Goal: Contribute content

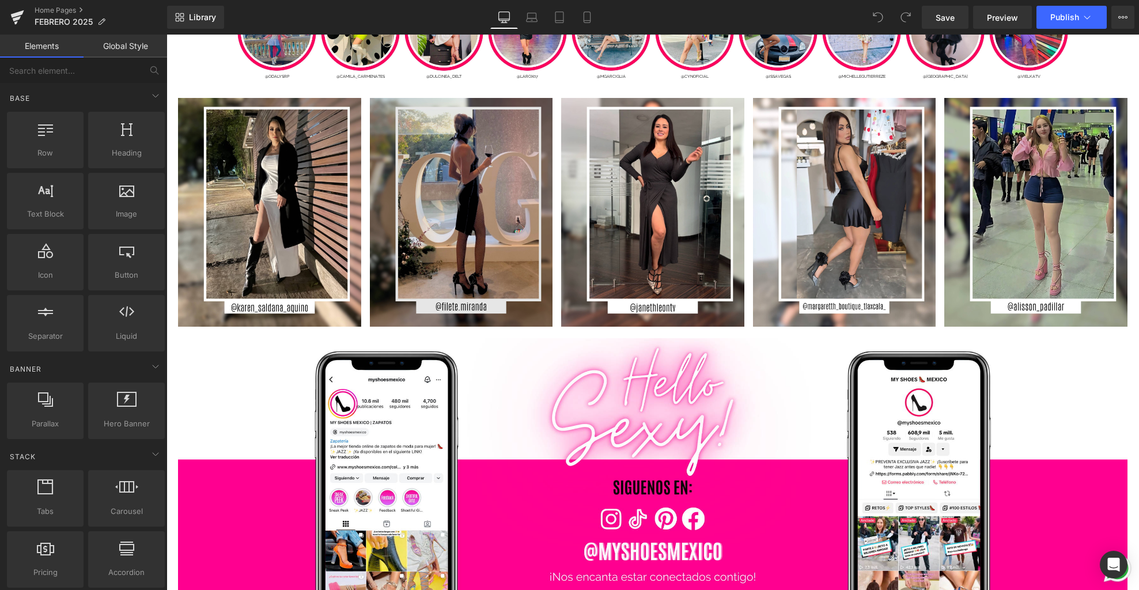
scroll to position [3111, 0]
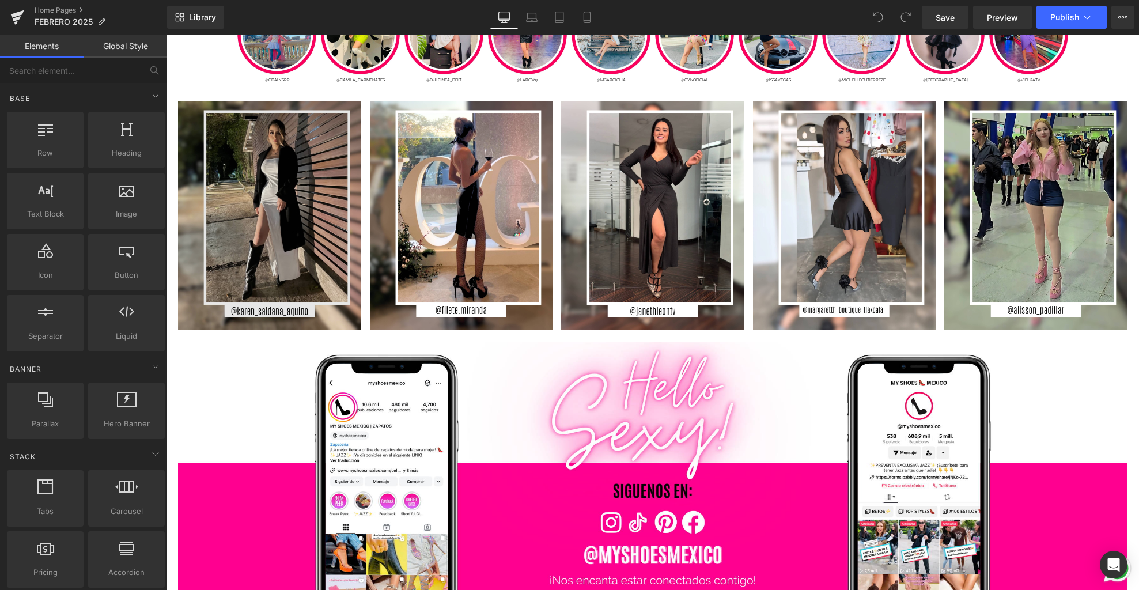
click at [260, 260] on img at bounding box center [269, 215] width 183 height 229
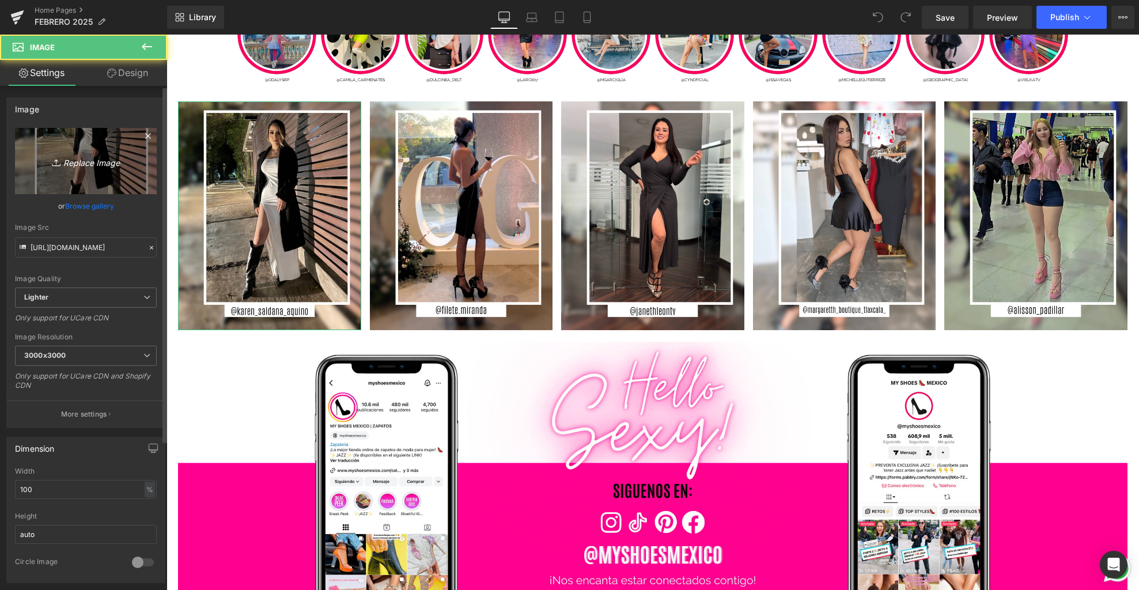
click at [92, 160] on icon "Replace Image" at bounding box center [86, 161] width 92 height 14
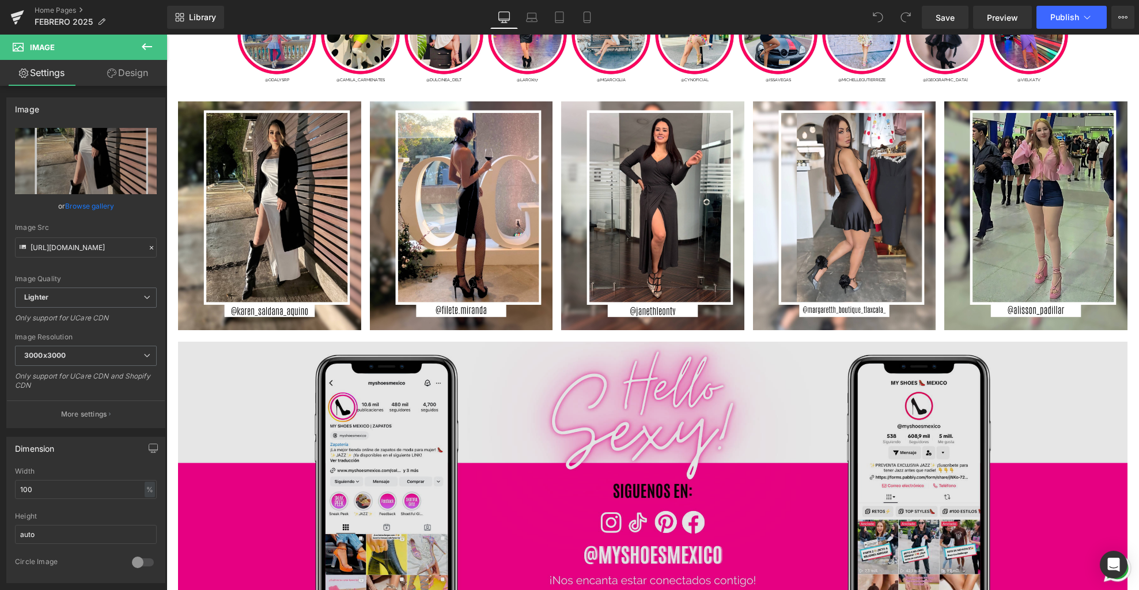
type input "C:\fakepath\1.jpg"
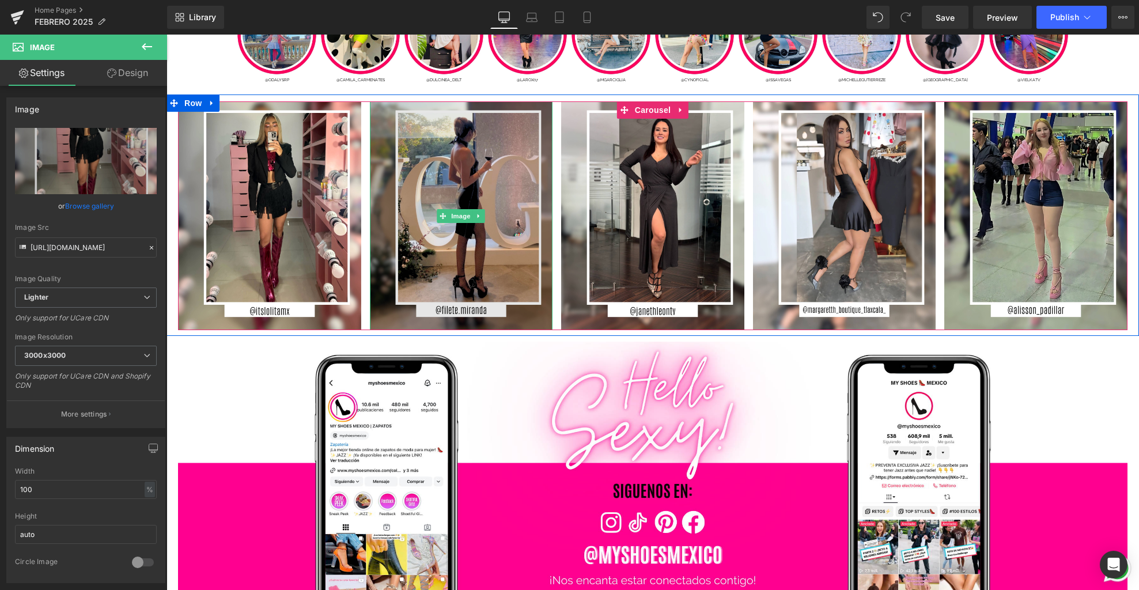
click at [494, 271] on img at bounding box center [461, 215] width 183 height 229
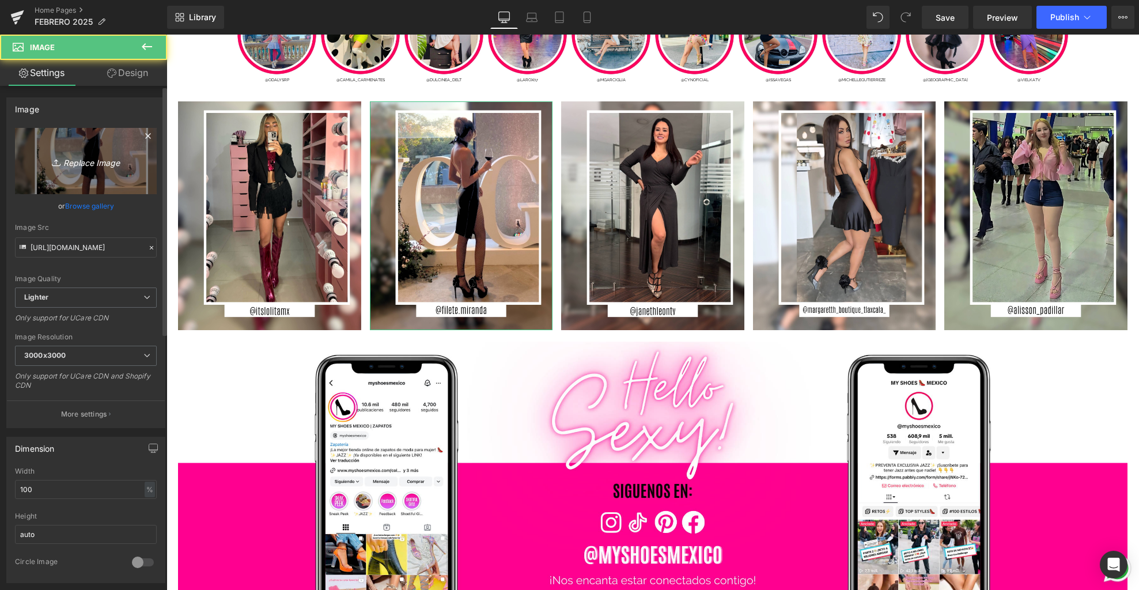
click at [127, 164] on icon "Replace Image" at bounding box center [86, 161] width 92 height 14
type input "C:\fakepath\6.jpg"
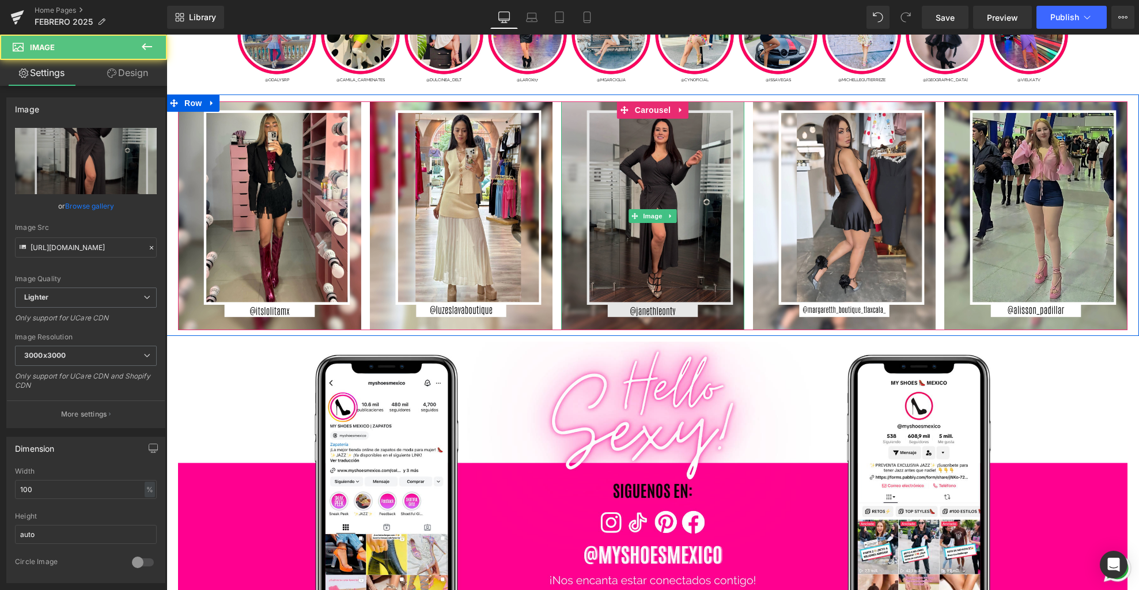
click at [616, 269] on img at bounding box center [652, 215] width 183 height 229
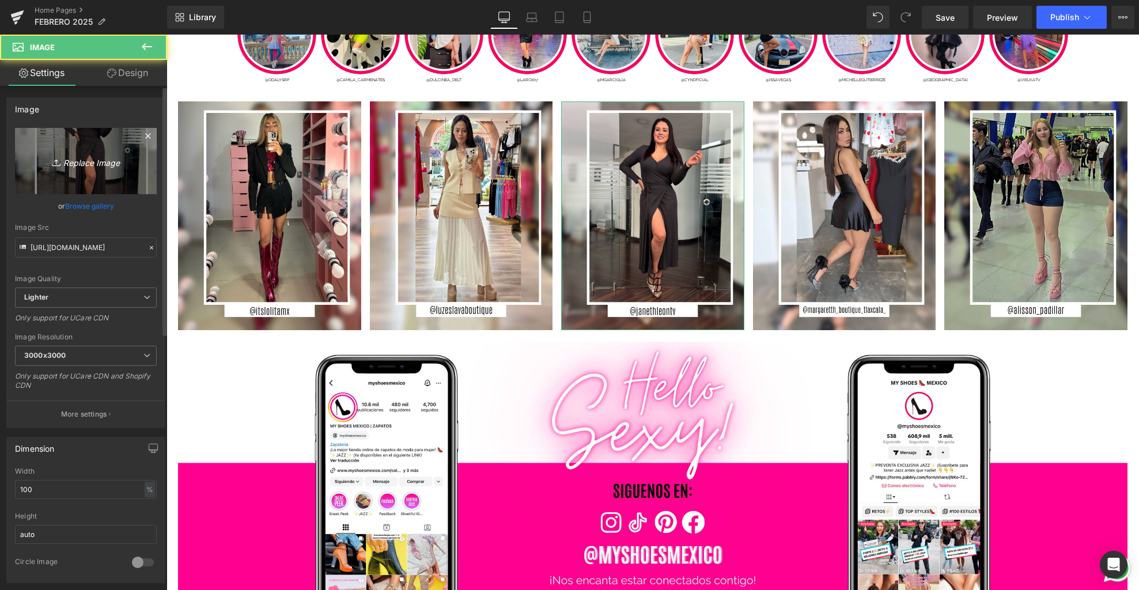
click at [74, 144] on link "Replace Image" at bounding box center [86, 161] width 142 height 66
type input "C:\fakepath\3.jpg"
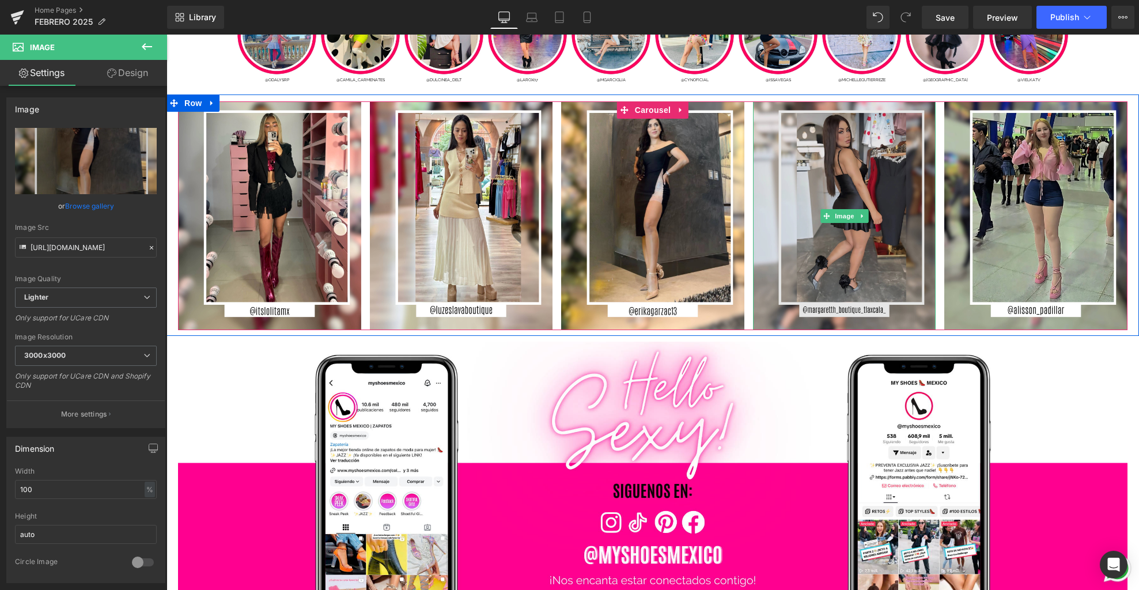
click at [821, 263] on img at bounding box center [844, 215] width 183 height 229
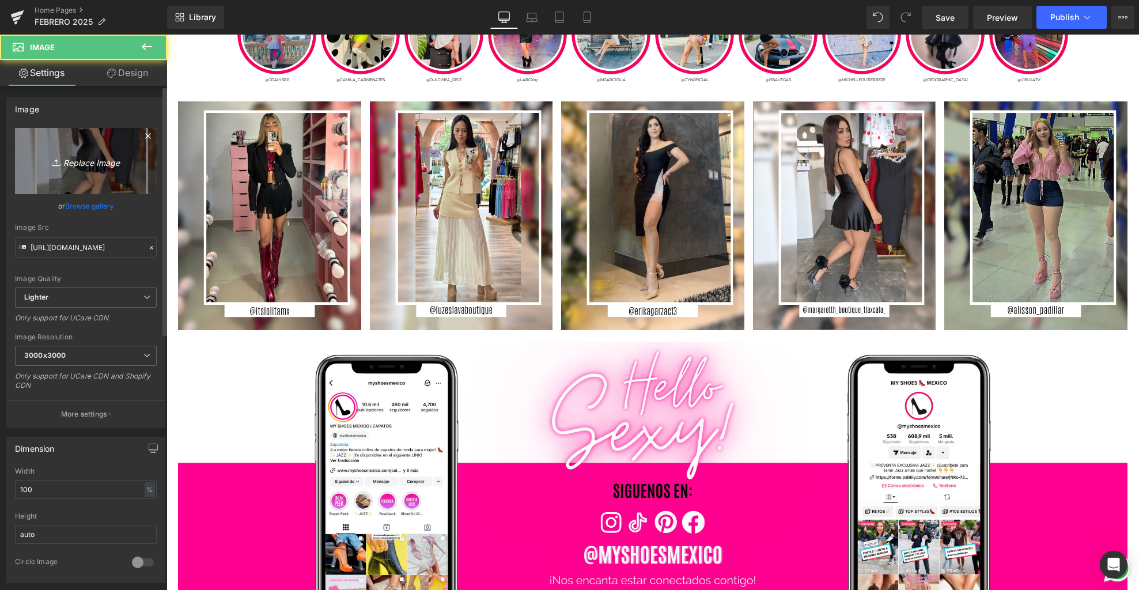
click at [77, 175] on link "Replace Image" at bounding box center [86, 161] width 142 height 66
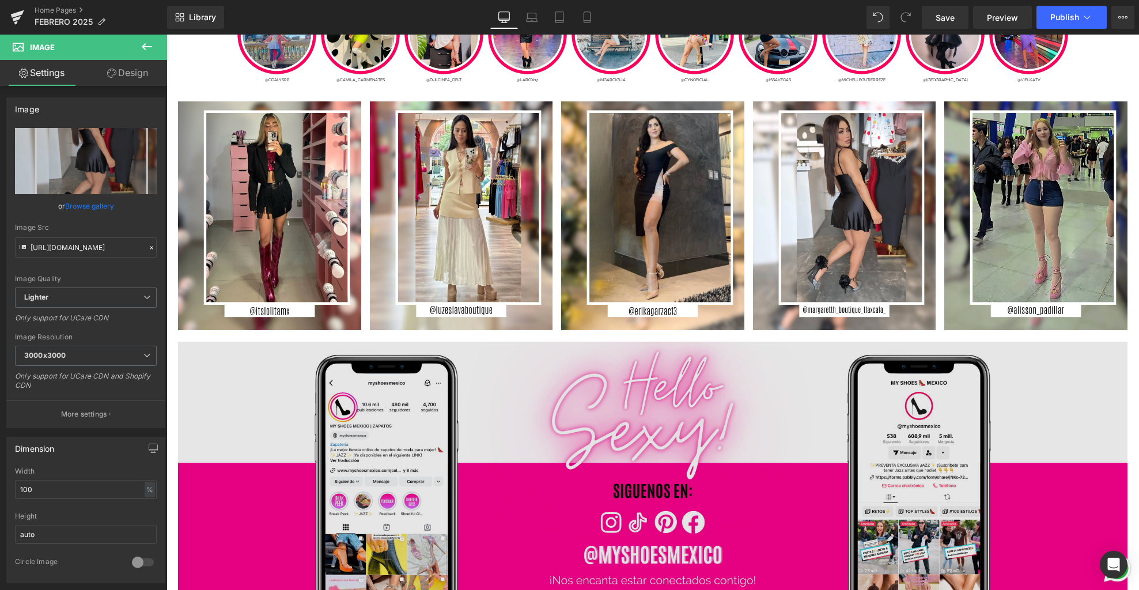
type input "C:\fakepath\2.jpg"
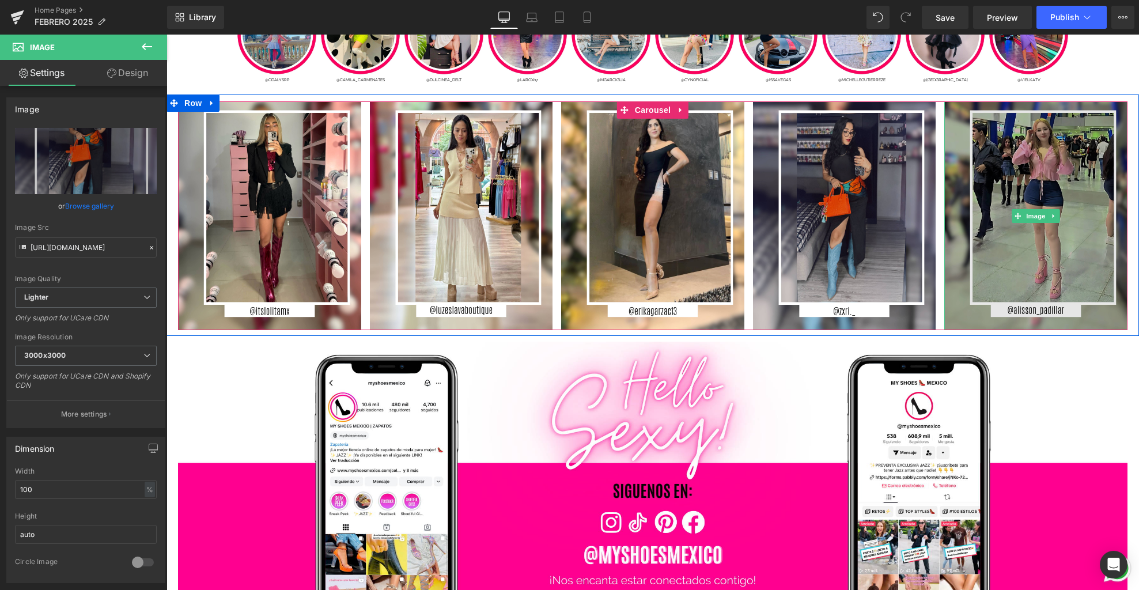
click at [1022, 263] on img at bounding box center [1035, 215] width 183 height 229
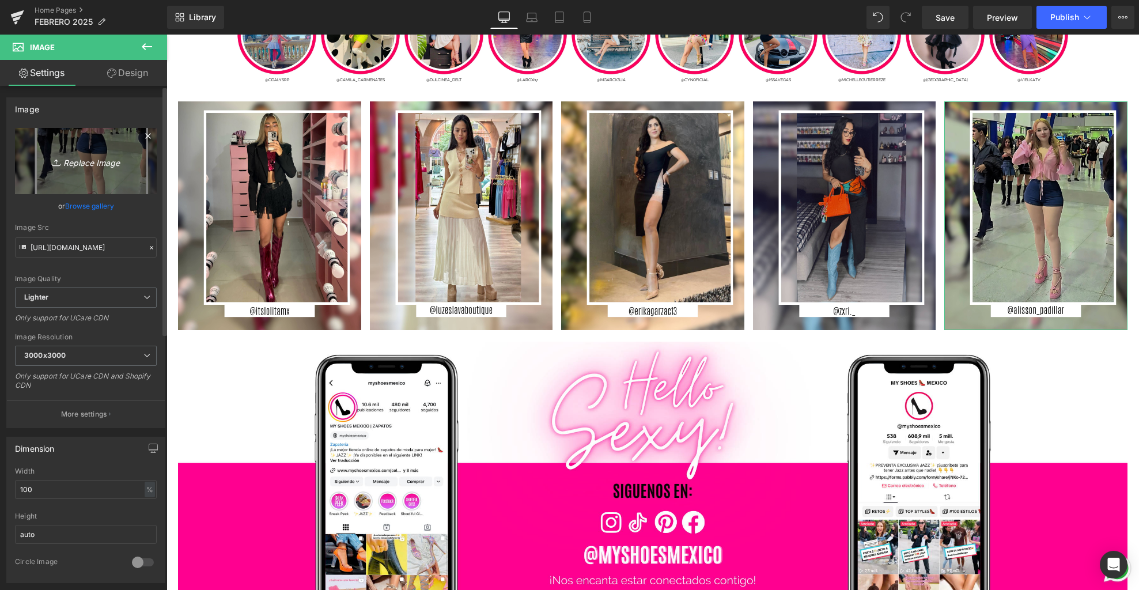
click at [108, 177] on link "Replace Image" at bounding box center [86, 161] width 142 height 66
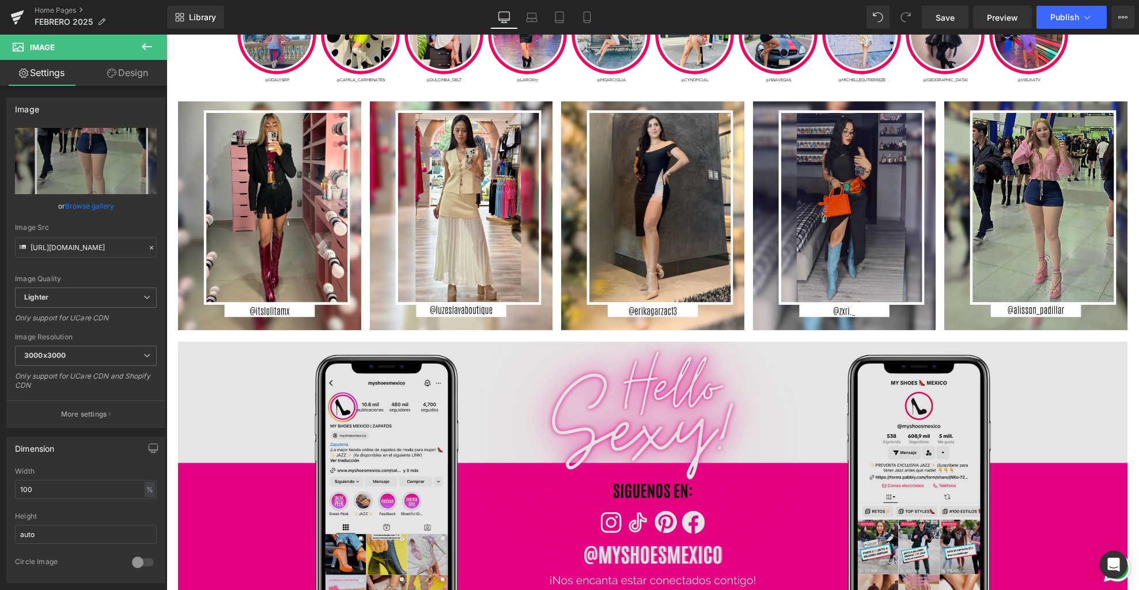
type input "C:\fakepath\2.jpg"
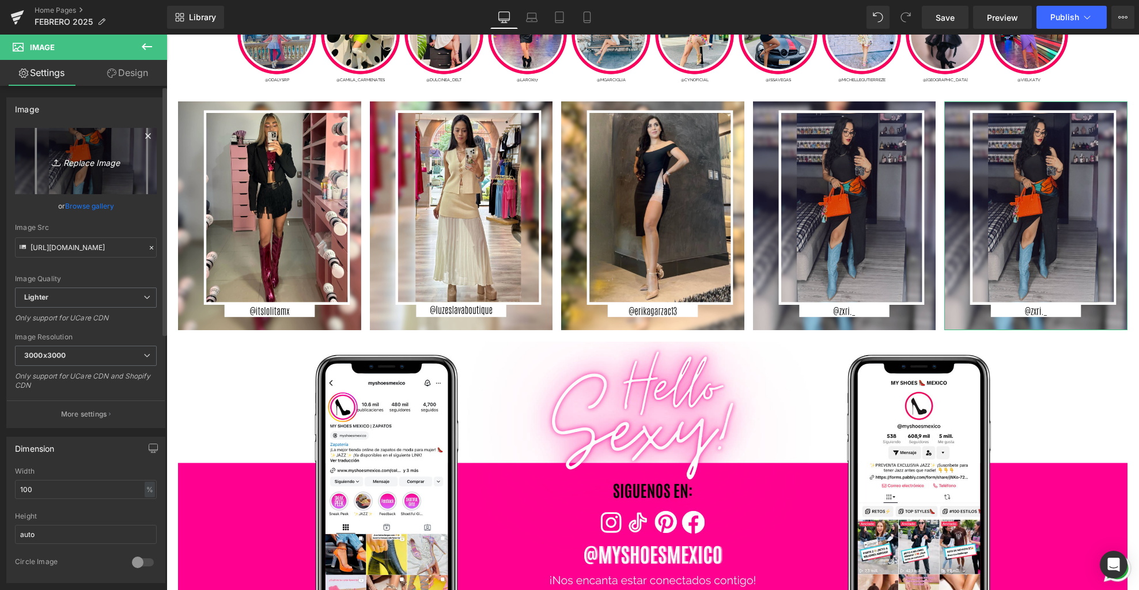
click at [93, 167] on icon "Replace Image" at bounding box center [86, 161] width 92 height 14
type input "C:\fakepath\4.jpg"
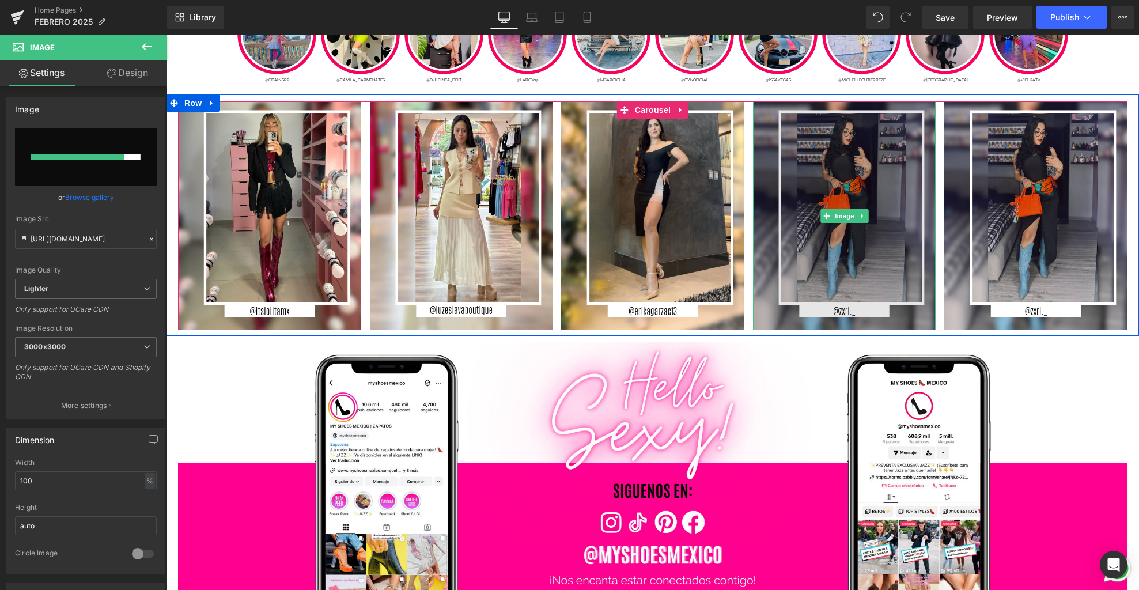
click at [864, 202] on img at bounding box center [844, 215] width 183 height 229
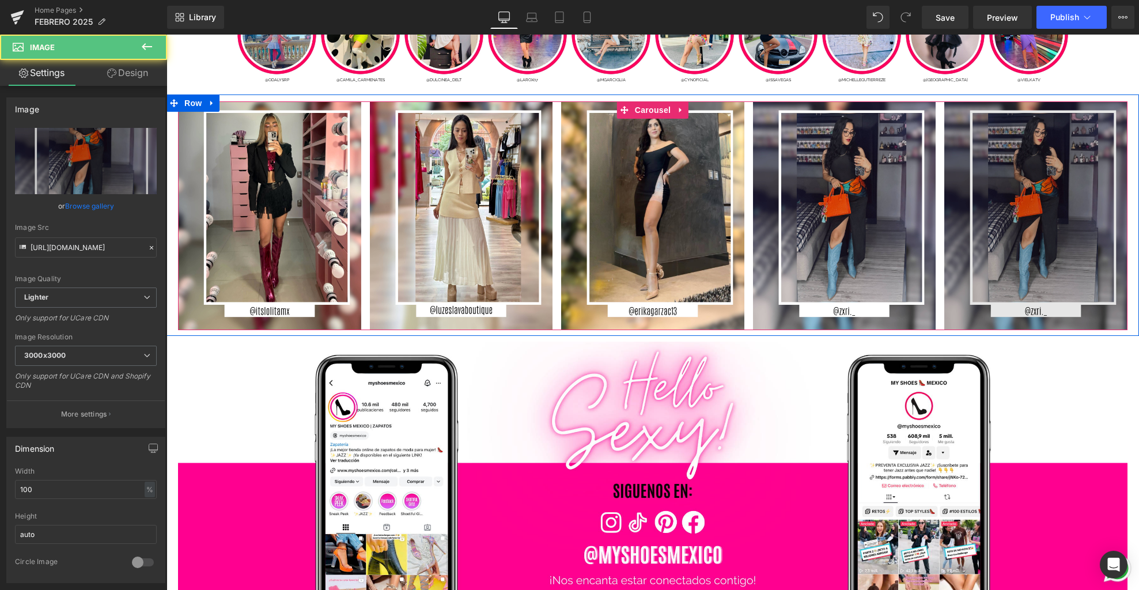
click at [1034, 195] on img at bounding box center [1035, 215] width 183 height 229
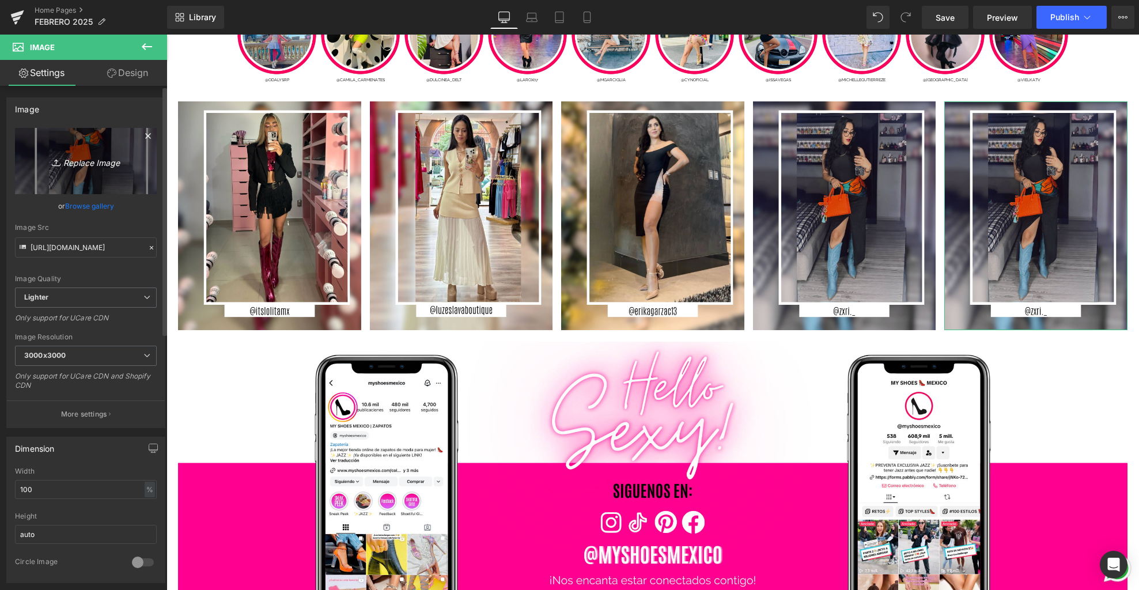
click at [111, 160] on icon "Replace Image" at bounding box center [86, 161] width 92 height 14
type input "C:\fakepath\4.jpg"
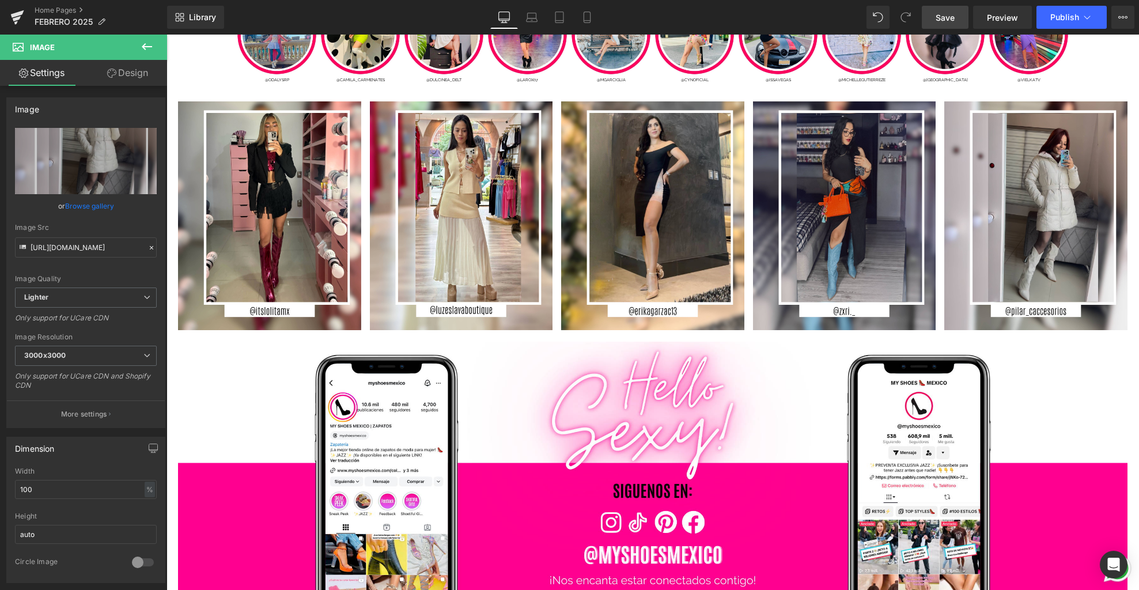
click at [941, 21] on span "Save" at bounding box center [945, 18] width 19 height 12
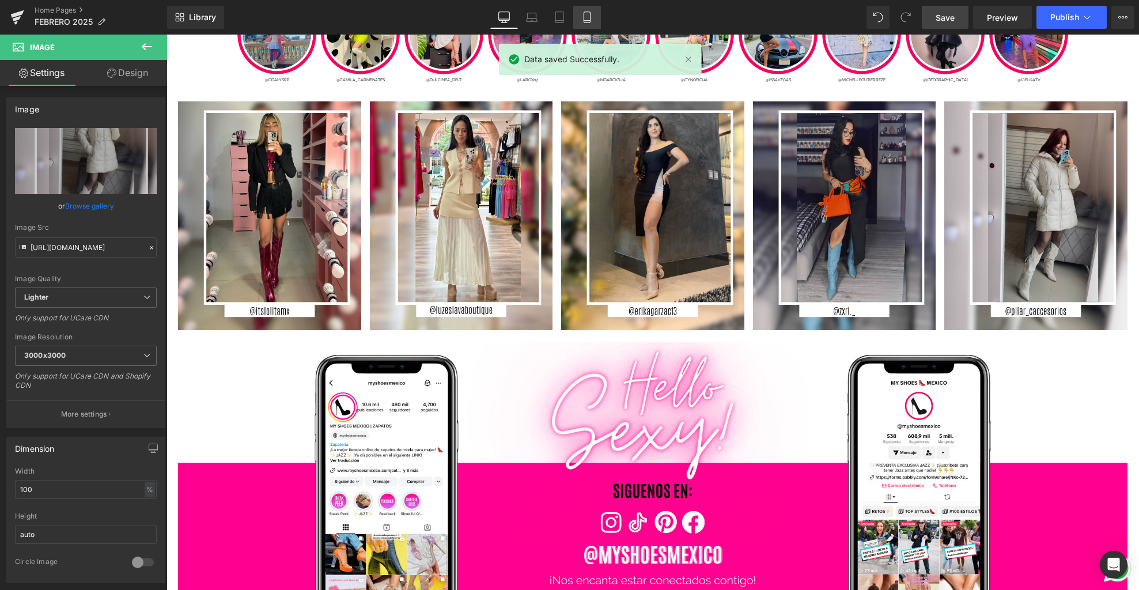
click at [592, 20] on icon at bounding box center [587, 18] width 12 height 12
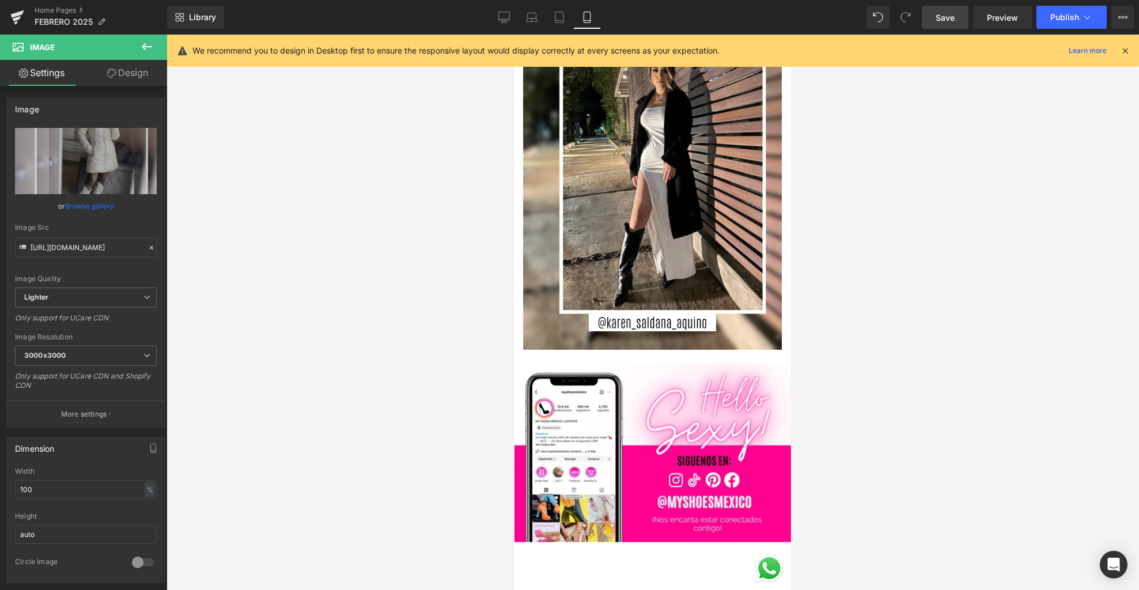
scroll to position [5480, 0]
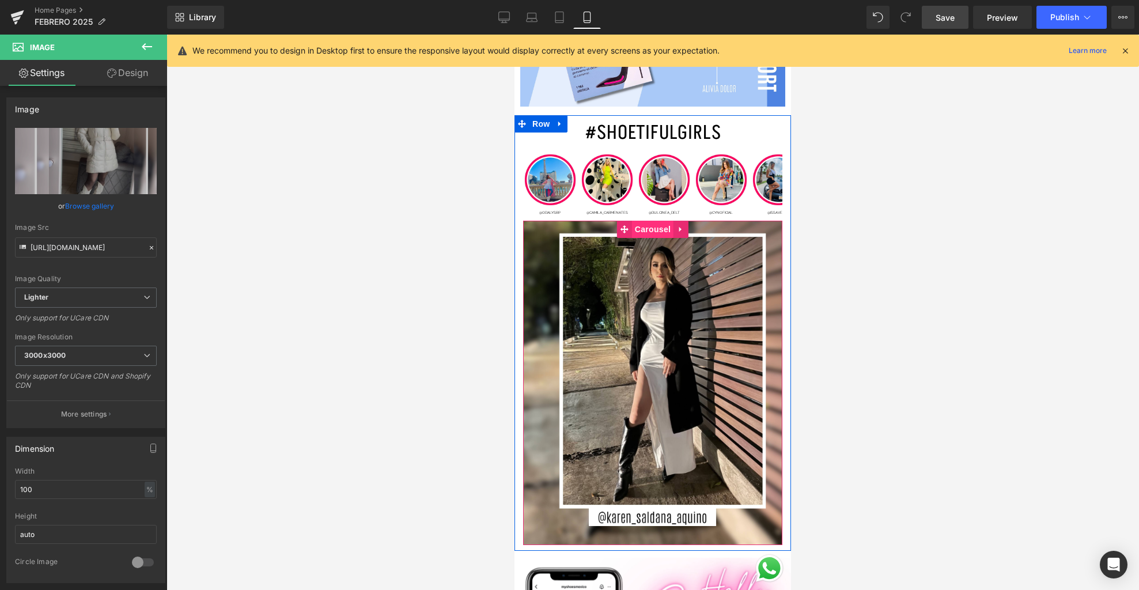
click at [656, 221] on span "Carousel" at bounding box center [652, 229] width 41 height 17
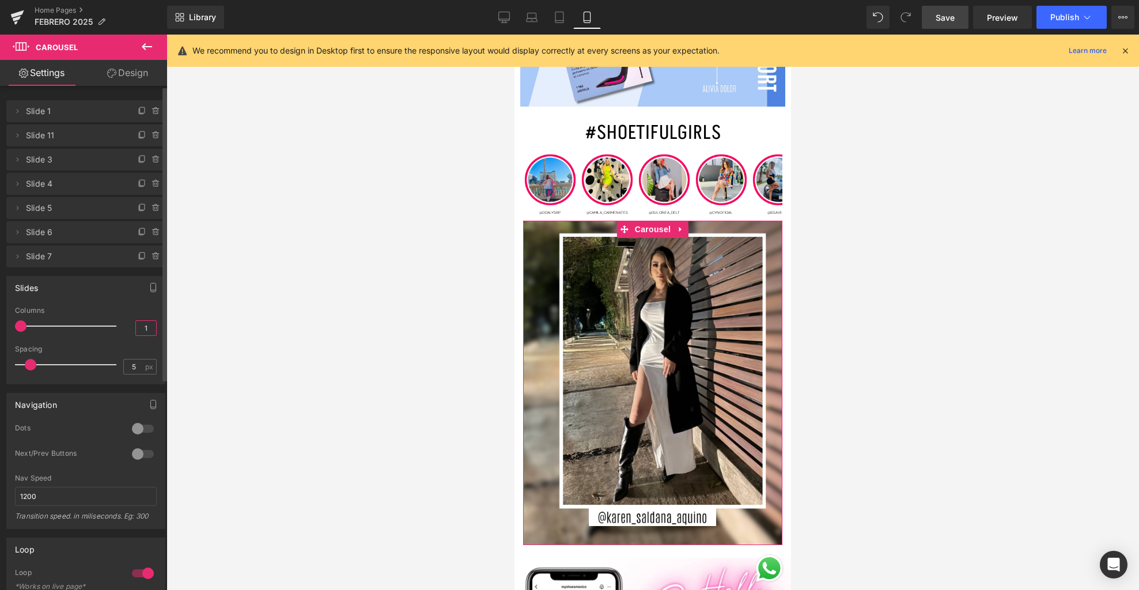
click at [146, 326] on input "1" at bounding box center [146, 328] width 20 height 14
type input "7"
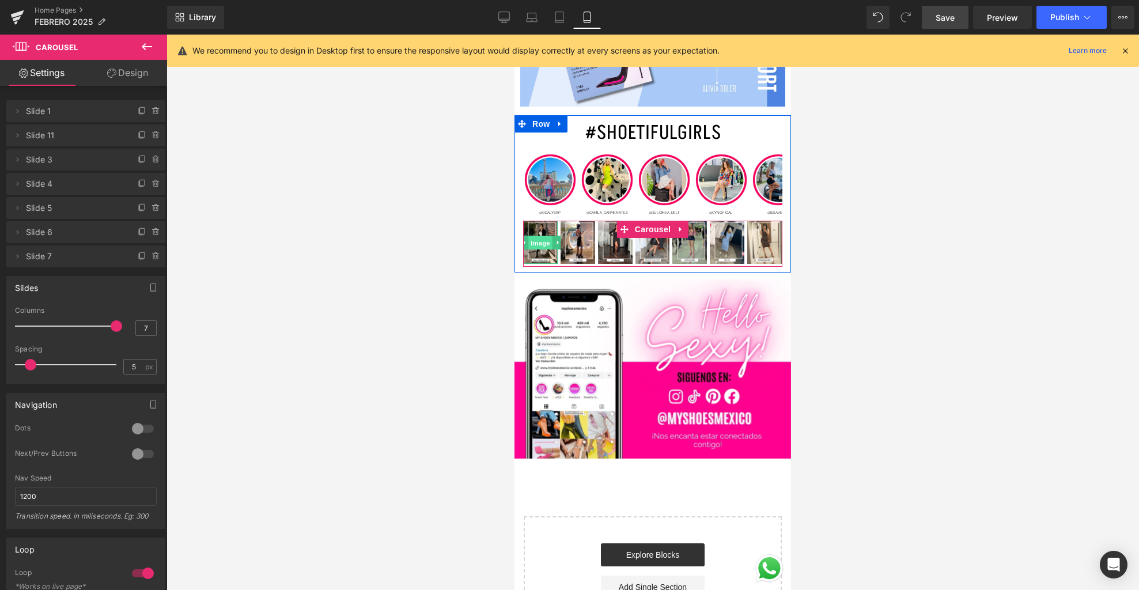
click at [545, 236] on span "Image" at bounding box center [540, 243] width 24 height 14
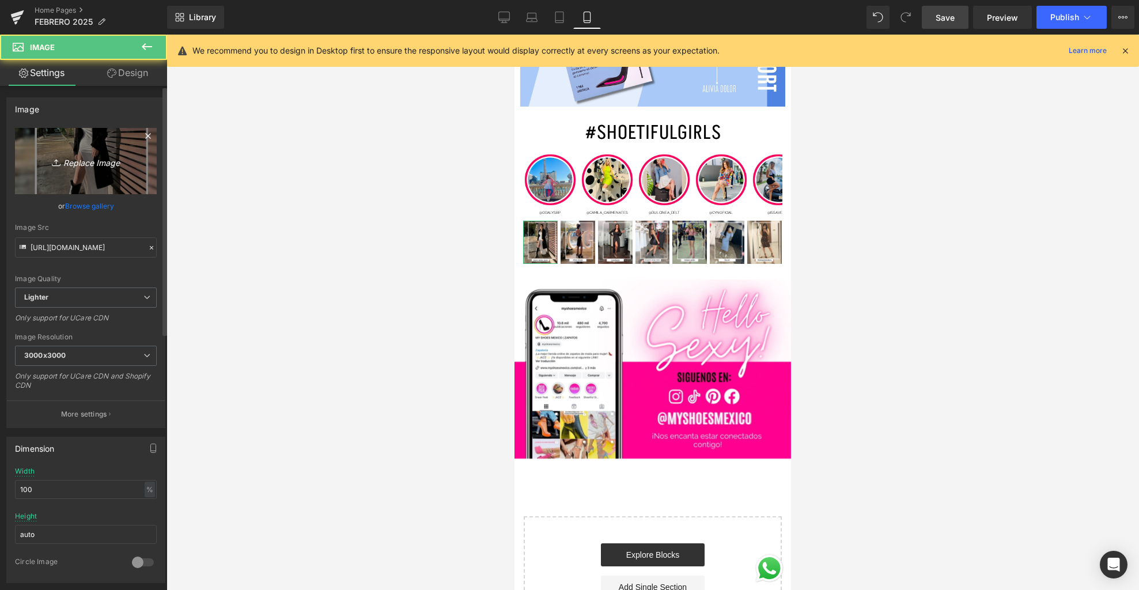
click at [82, 177] on link "Replace Image" at bounding box center [86, 161] width 142 height 66
type input "C:\fakepath\1.jpg"
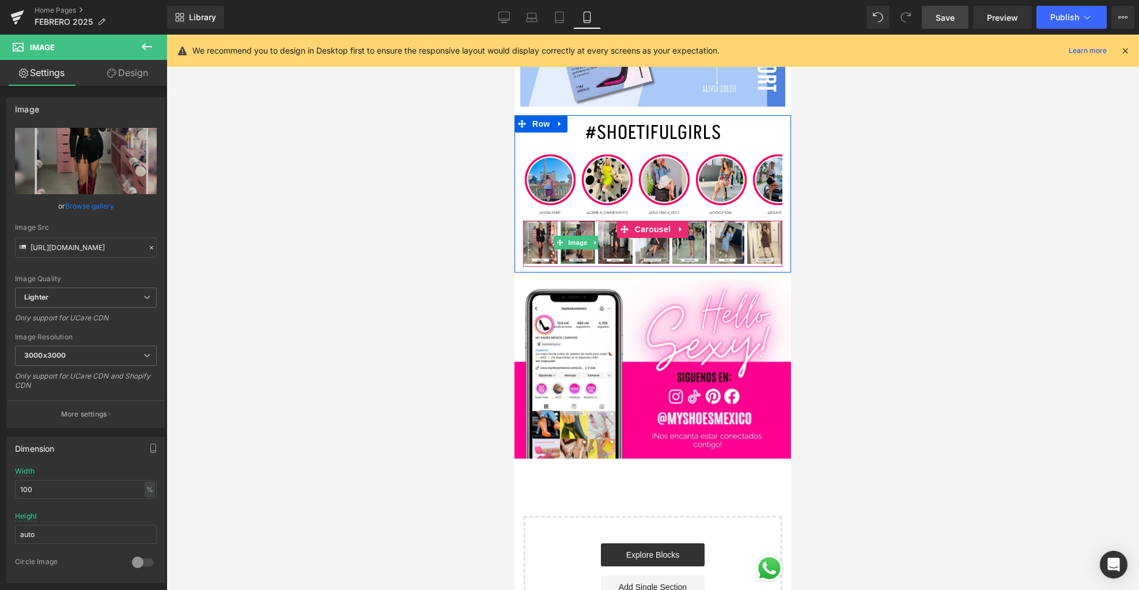
click at [580, 240] on img at bounding box center [578, 242] width 35 height 43
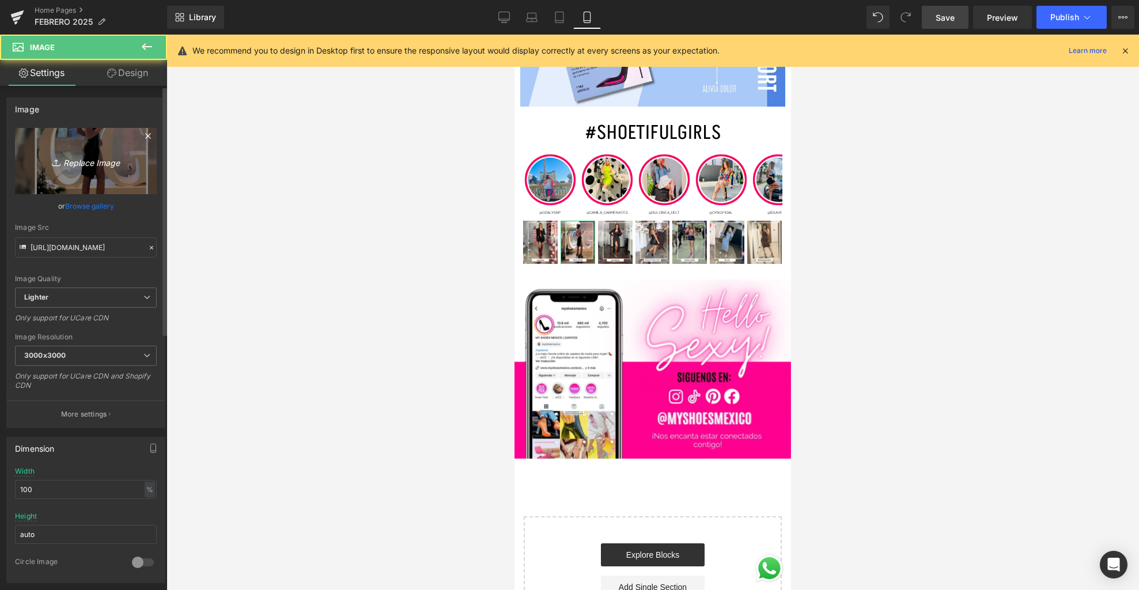
click at [108, 174] on link "Replace Image" at bounding box center [86, 161] width 142 height 66
type input "C:\fakepath\6.jpg"
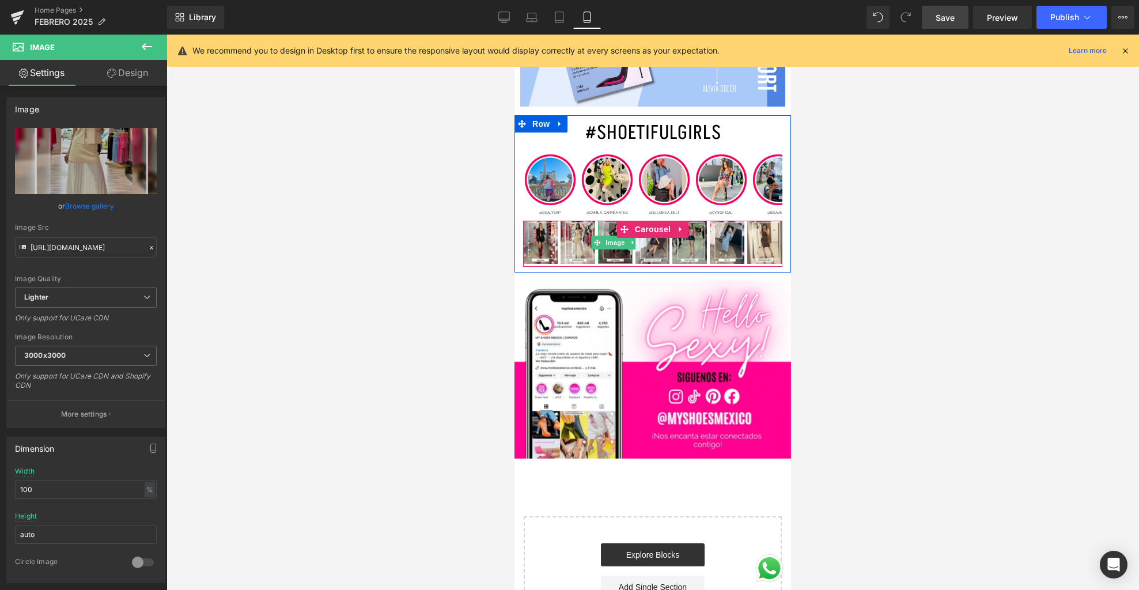
click at [610, 241] on img at bounding box center [615, 242] width 35 height 43
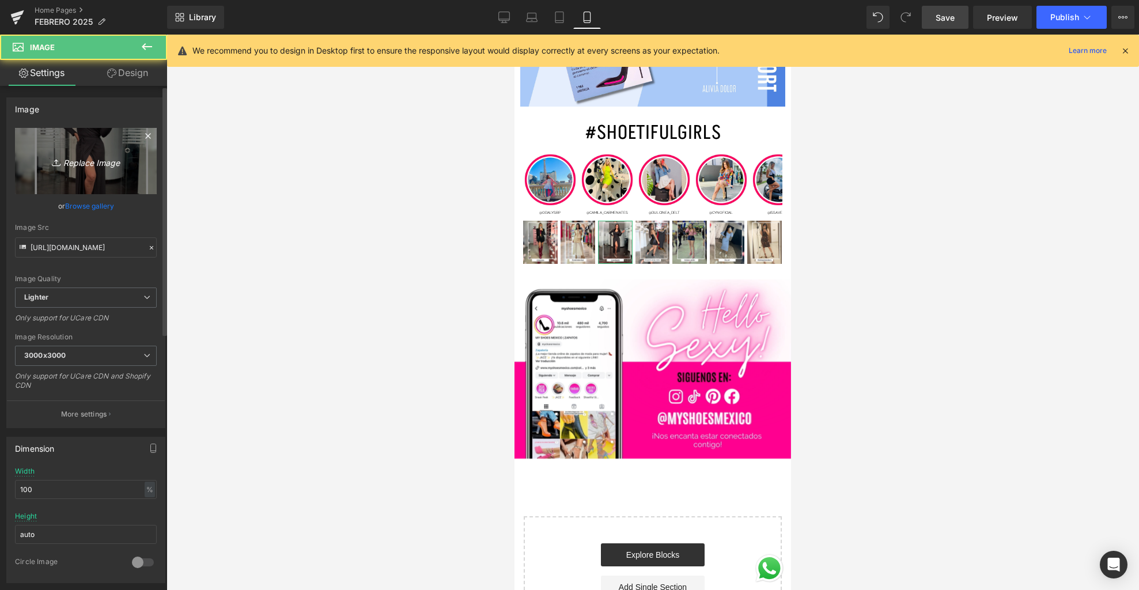
click at [126, 172] on link "Replace Image" at bounding box center [86, 161] width 142 height 66
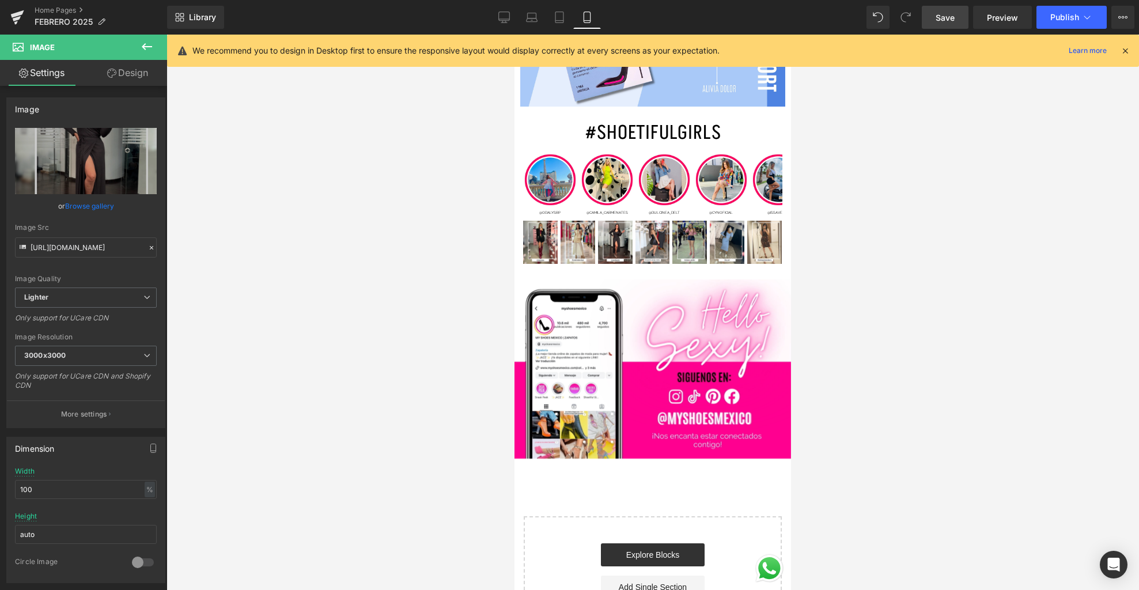
type input "C:\fakepath\3.jpg"
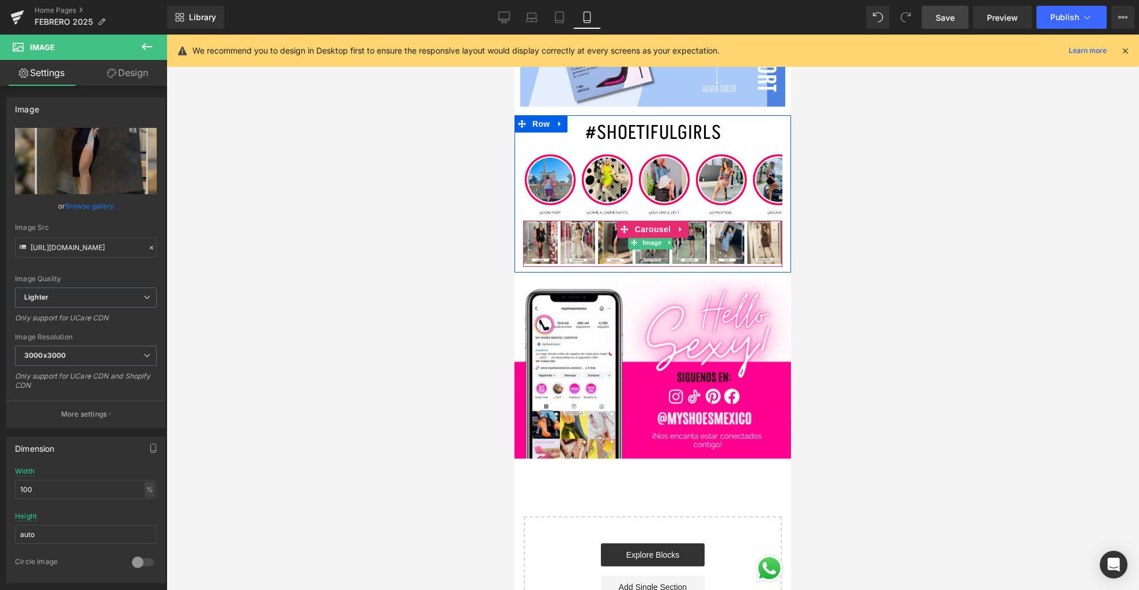
click at [655, 247] on img at bounding box center [653, 242] width 35 height 43
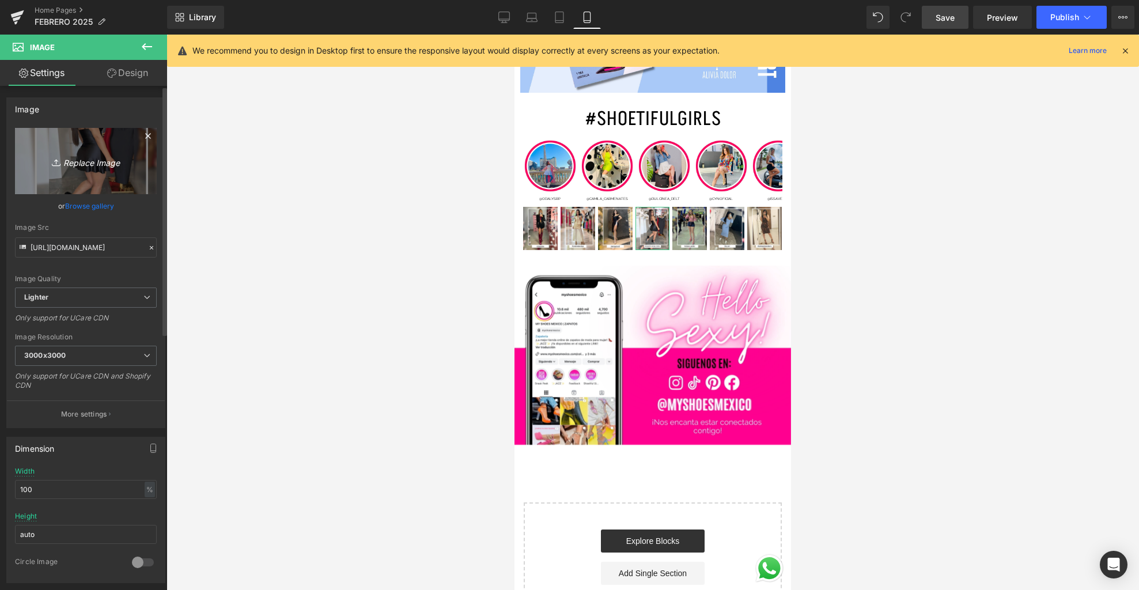
click at [96, 167] on icon "Replace Image" at bounding box center [86, 161] width 92 height 14
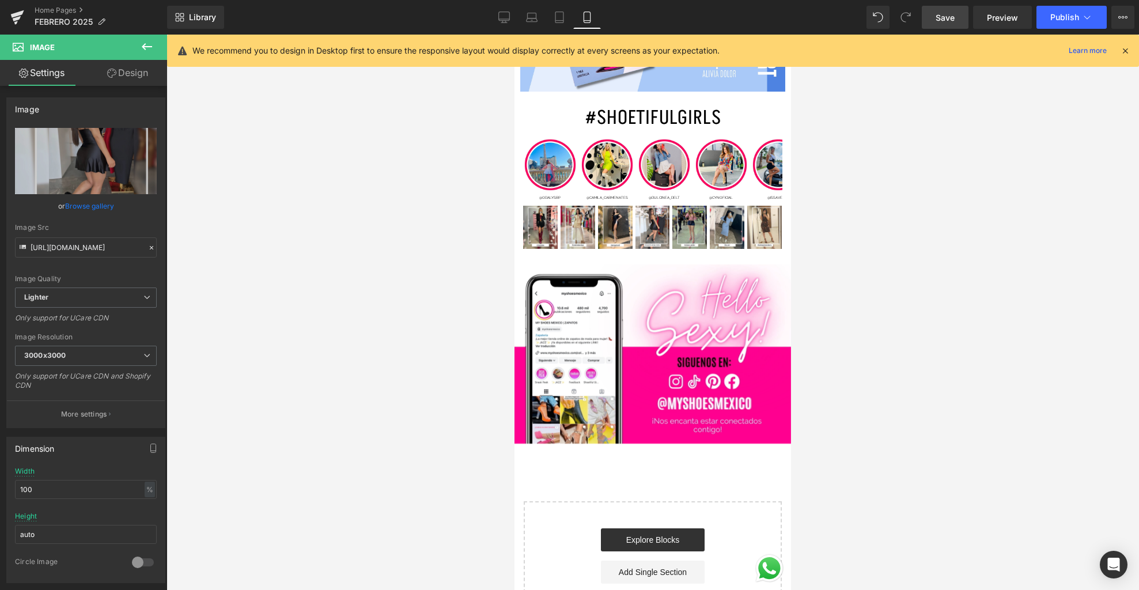
type input "C:\fakepath\2.jpg"
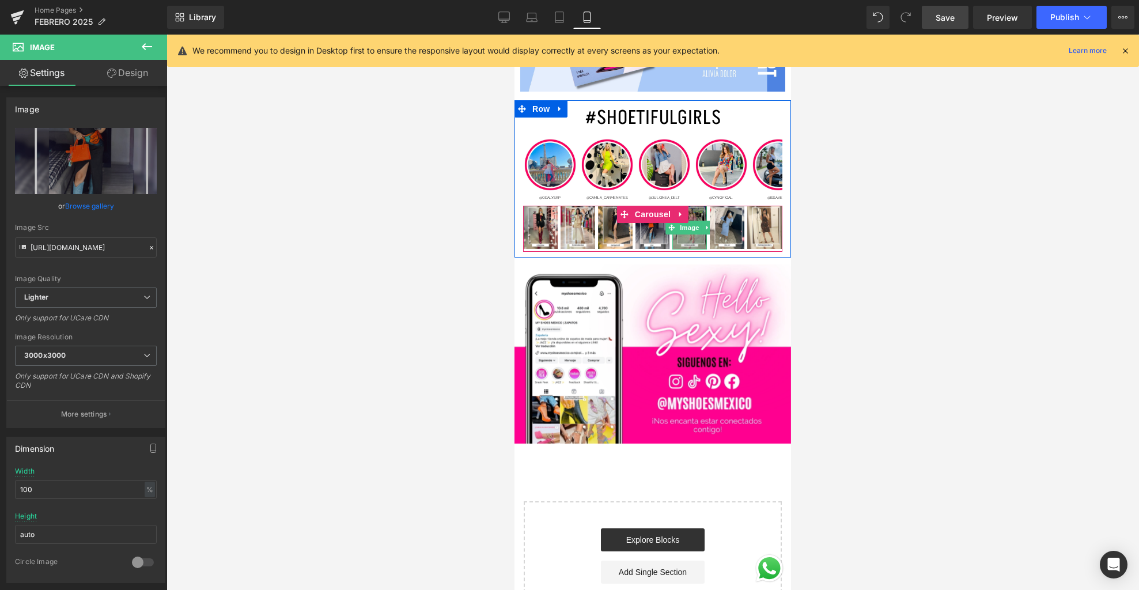
click at [693, 226] on img at bounding box center [689, 228] width 35 height 44
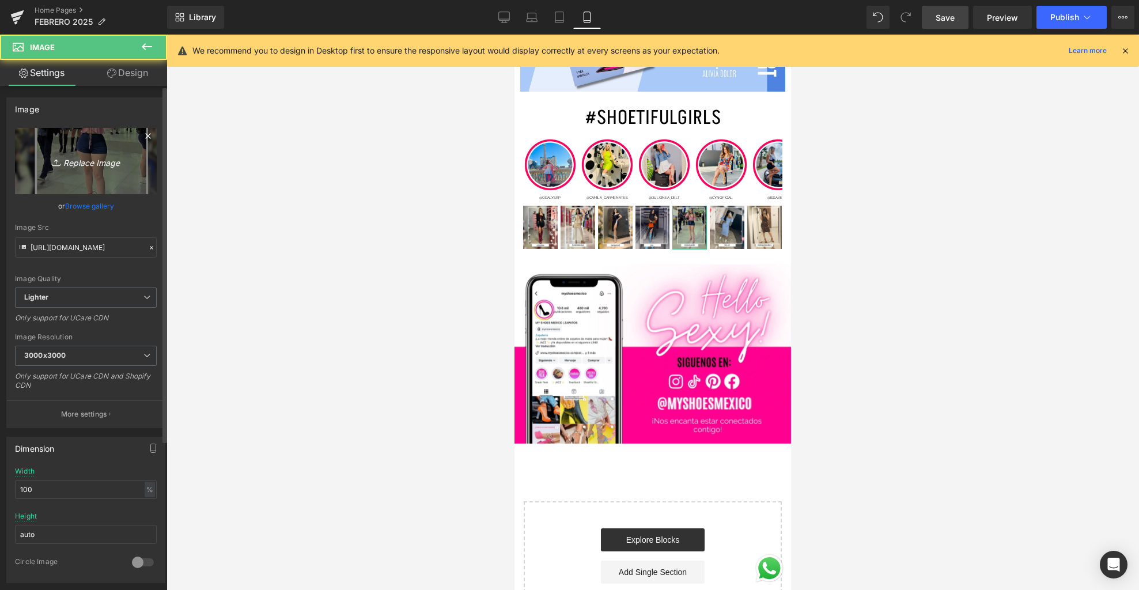
click at [96, 162] on icon "Replace Image" at bounding box center [86, 161] width 92 height 14
type input "C:\fakepath\4.jpg"
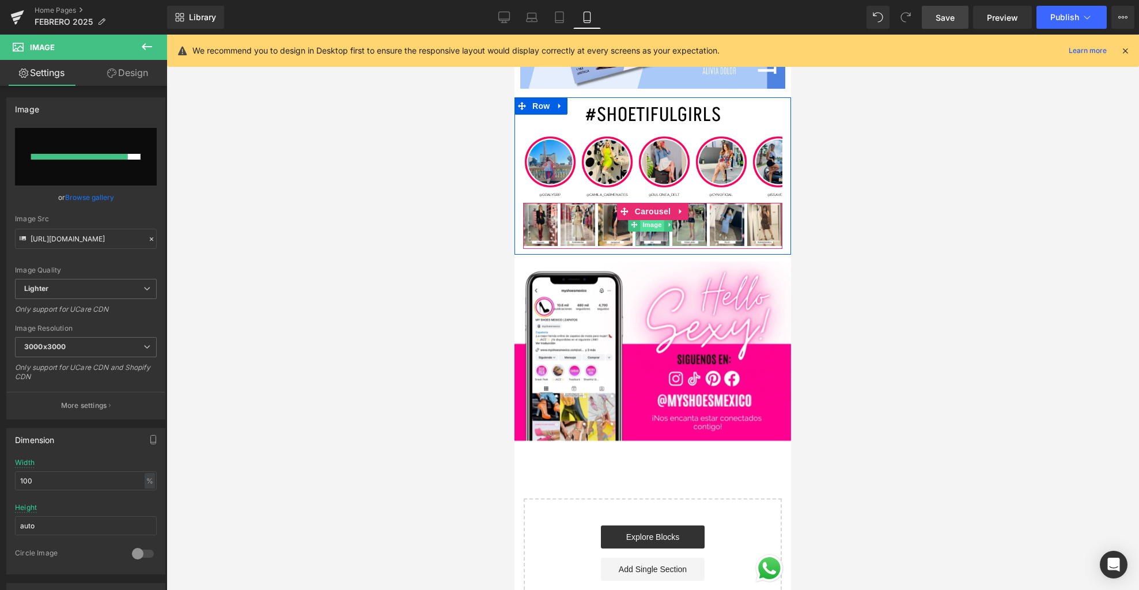
click at [642, 218] on span "Image" at bounding box center [653, 225] width 24 height 14
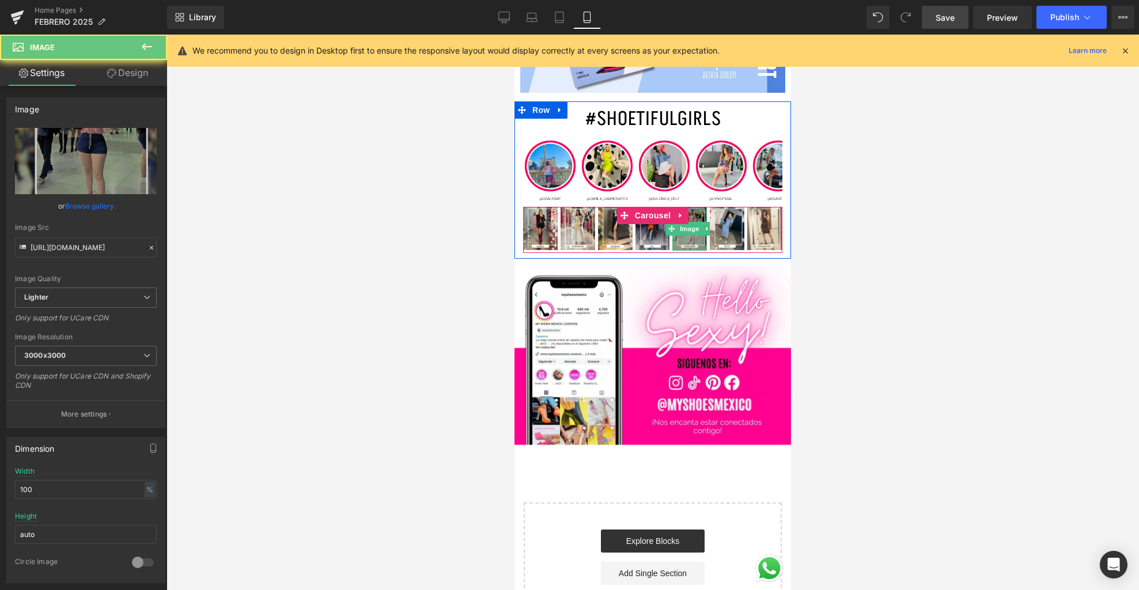
click at [677, 226] on img at bounding box center [689, 229] width 35 height 44
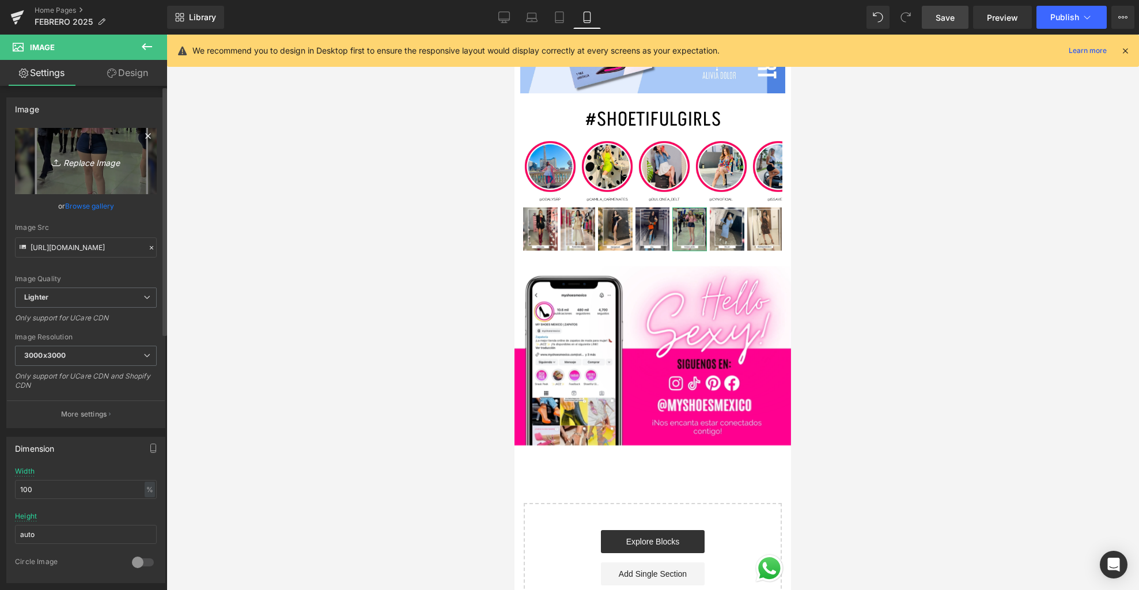
click at [95, 181] on link "Replace Image" at bounding box center [86, 161] width 142 height 66
type input "C:\fakepath\4.jpg"
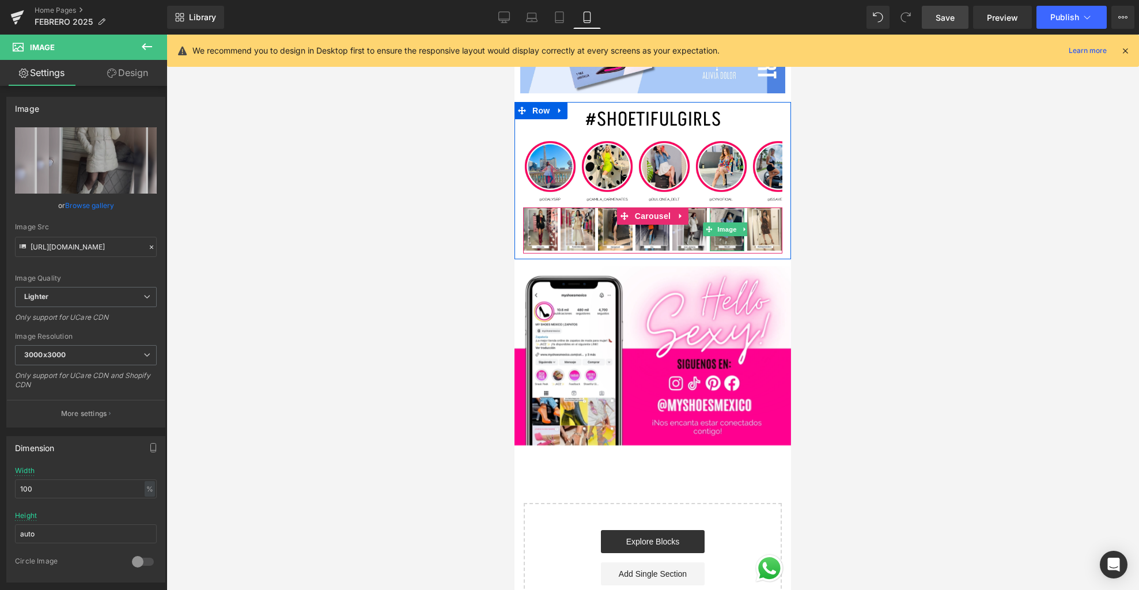
click at [728, 229] on img at bounding box center [727, 229] width 35 height 44
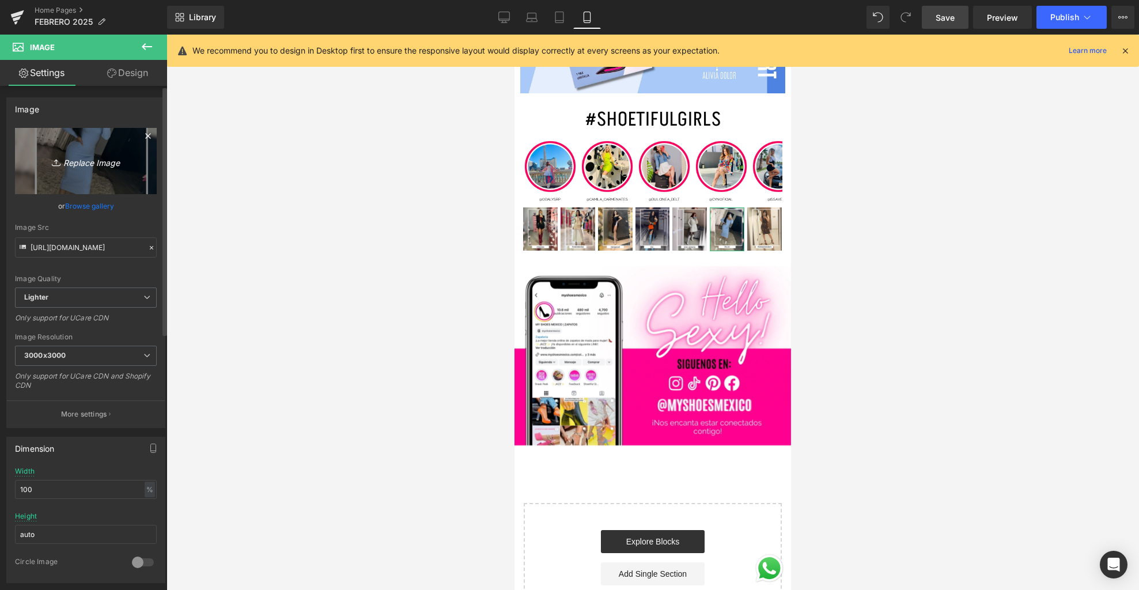
click at [78, 167] on icon "Replace Image" at bounding box center [86, 161] width 92 height 14
type input "C:\fakepath\5.jpg"
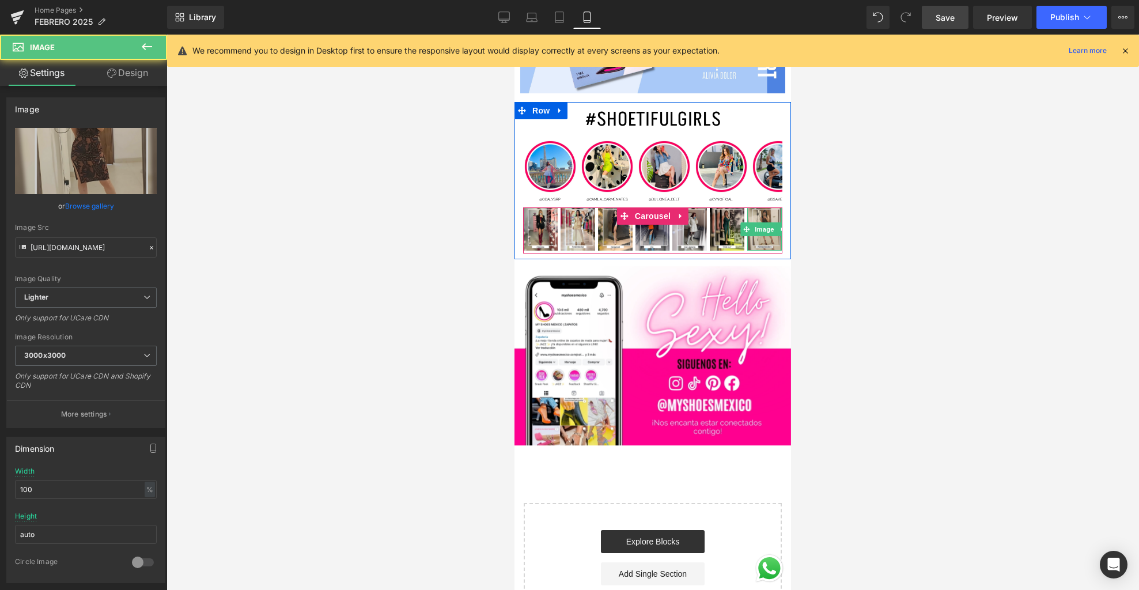
click at [766, 233] on img at bounding box center [764, 228] width 35 height 43
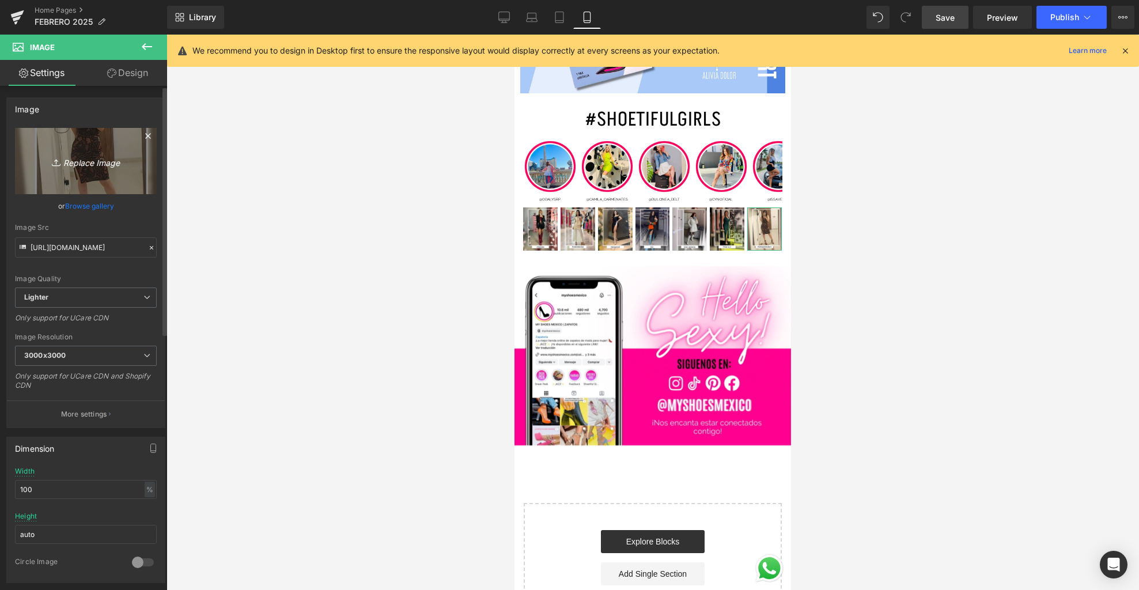
click at [93, 177] on link "Replace Image" at bounding box center [86, 161] width 142 height 66
type input "C:\fakepath\7.jpg"
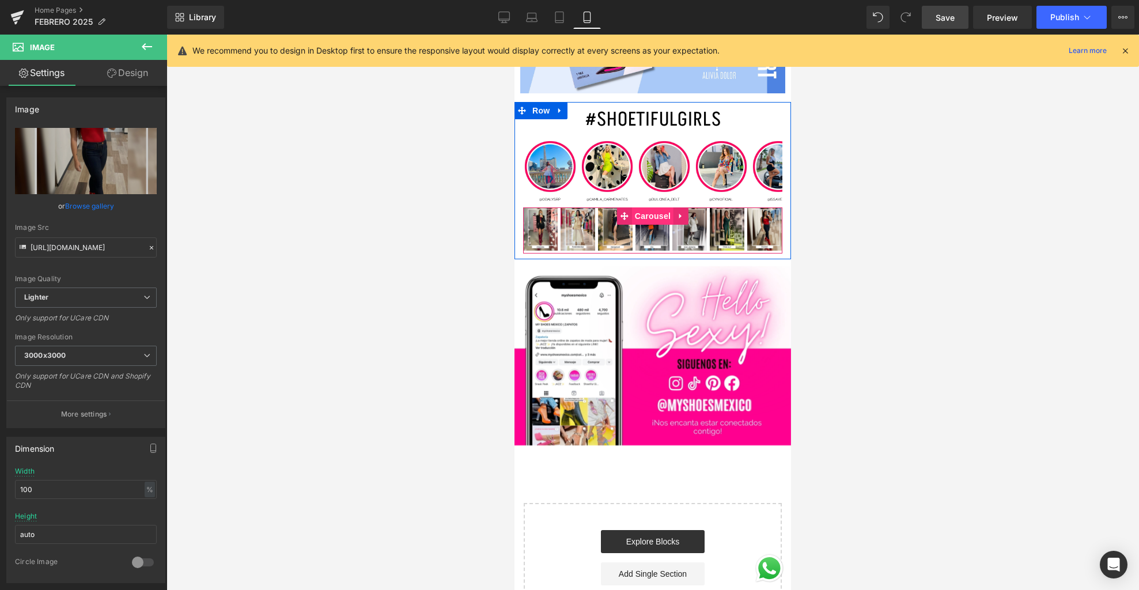
click at [649, 207] on span "Carousel" at bounding box center [652, 215] width 41 height 17
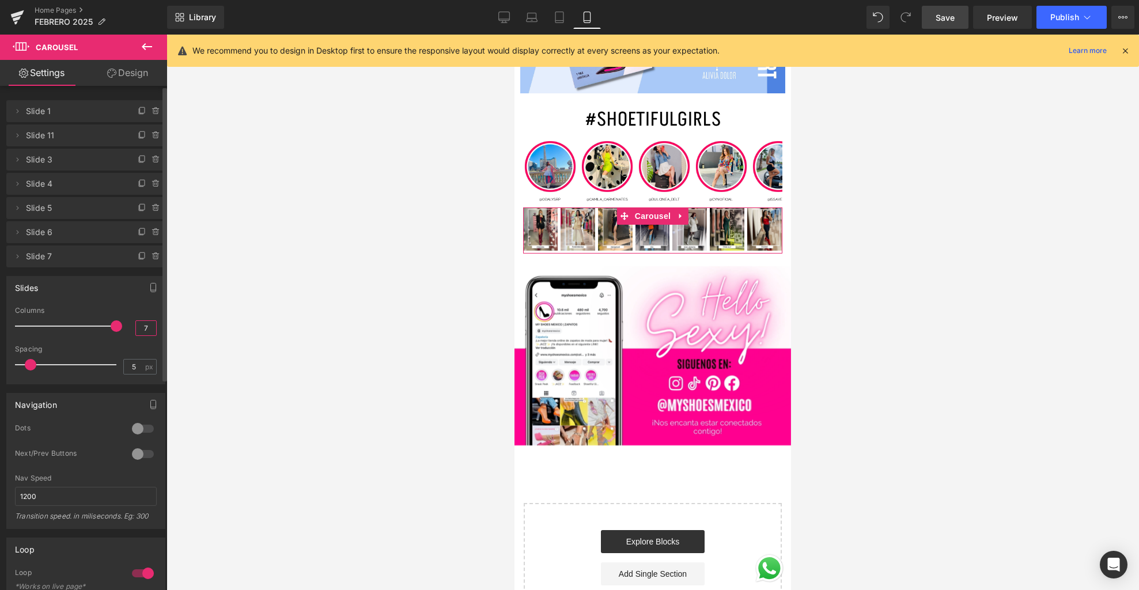
click at [146, 331] on input "7" at bounding box center [146, 328] width 20 height 14
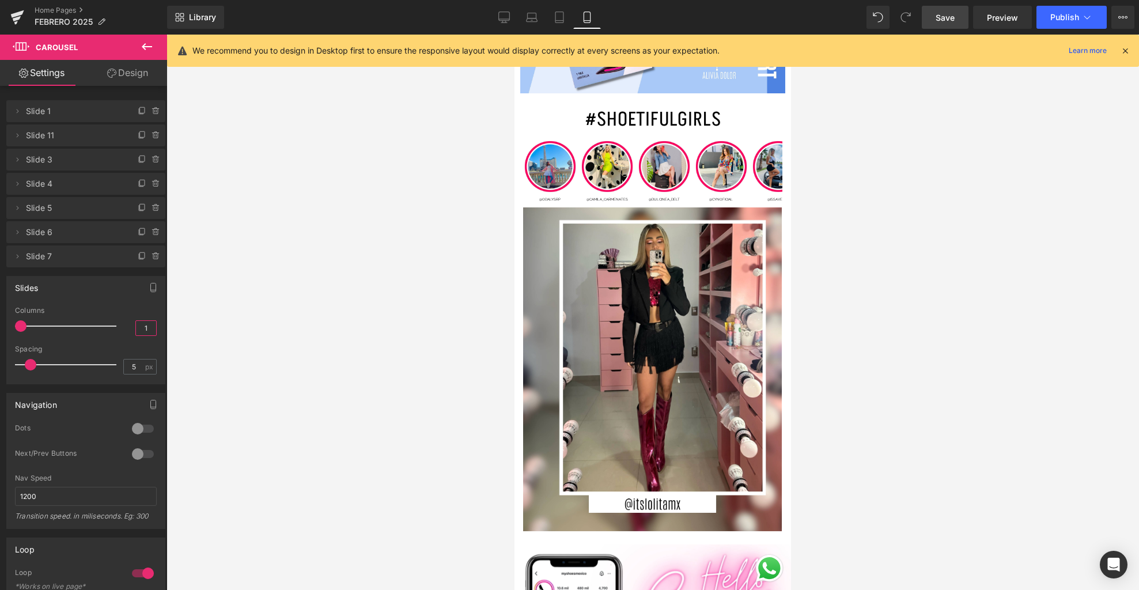
type input "1"
click at [947, 20] on span "Save" at bounding box center [945, 18] width 19 height 12
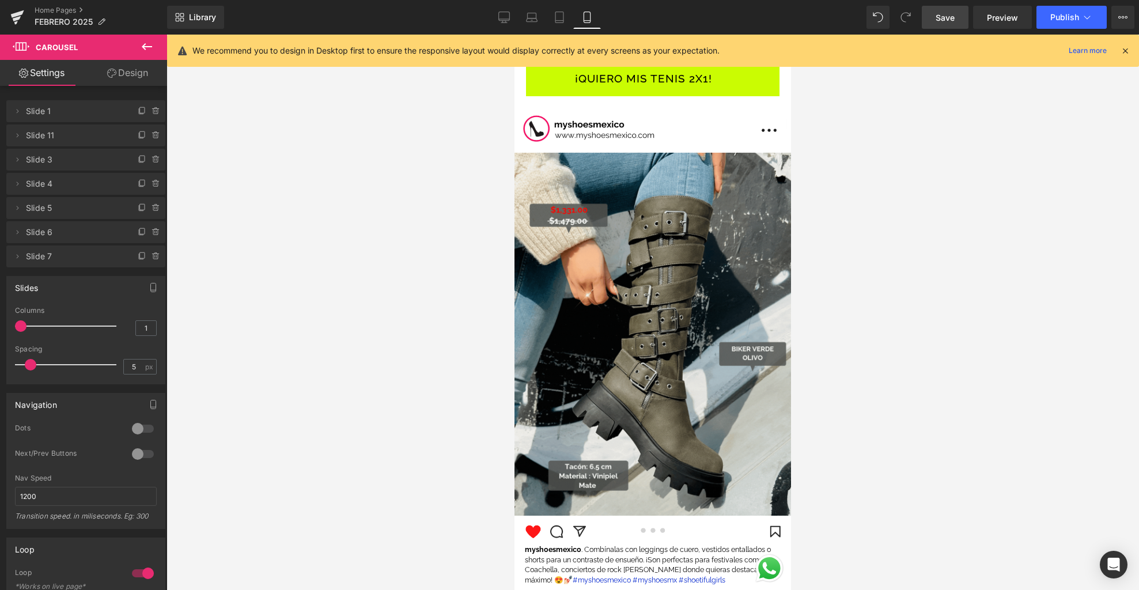
scroll to position [1442, 0]
